Goal: Find specific page/section: Find specific page/section

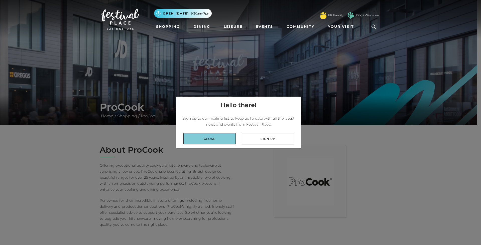
click at [212, 139] on link "Close" at bounding box center [210, 138] width 52 height 11
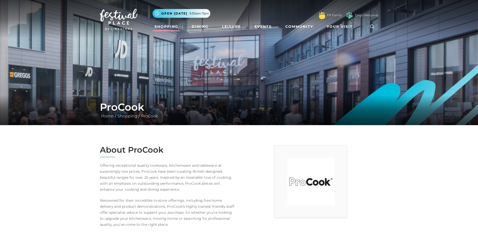
click at [168, 26] on link "Shopping" at bounding box center [166, 26] width 28 height 9
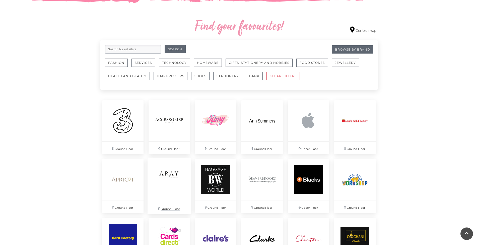
scroll to position [276, 0]
click at [205, 63] on button "Homeware" at bounding box center [208, 63] width 28 height 8
